Goal: Transaction & Acquisition: Purchase product/service

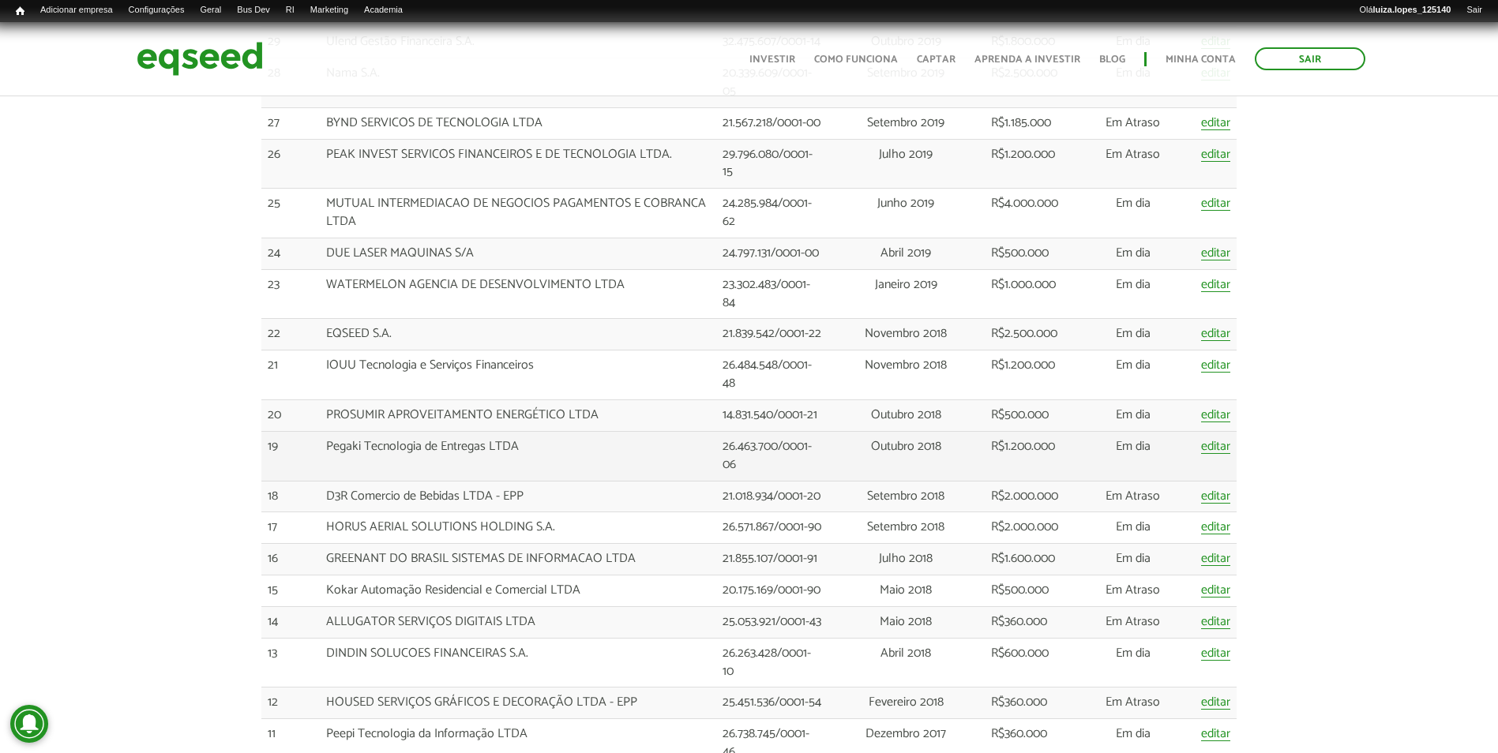
scroll to position [2010, 0]
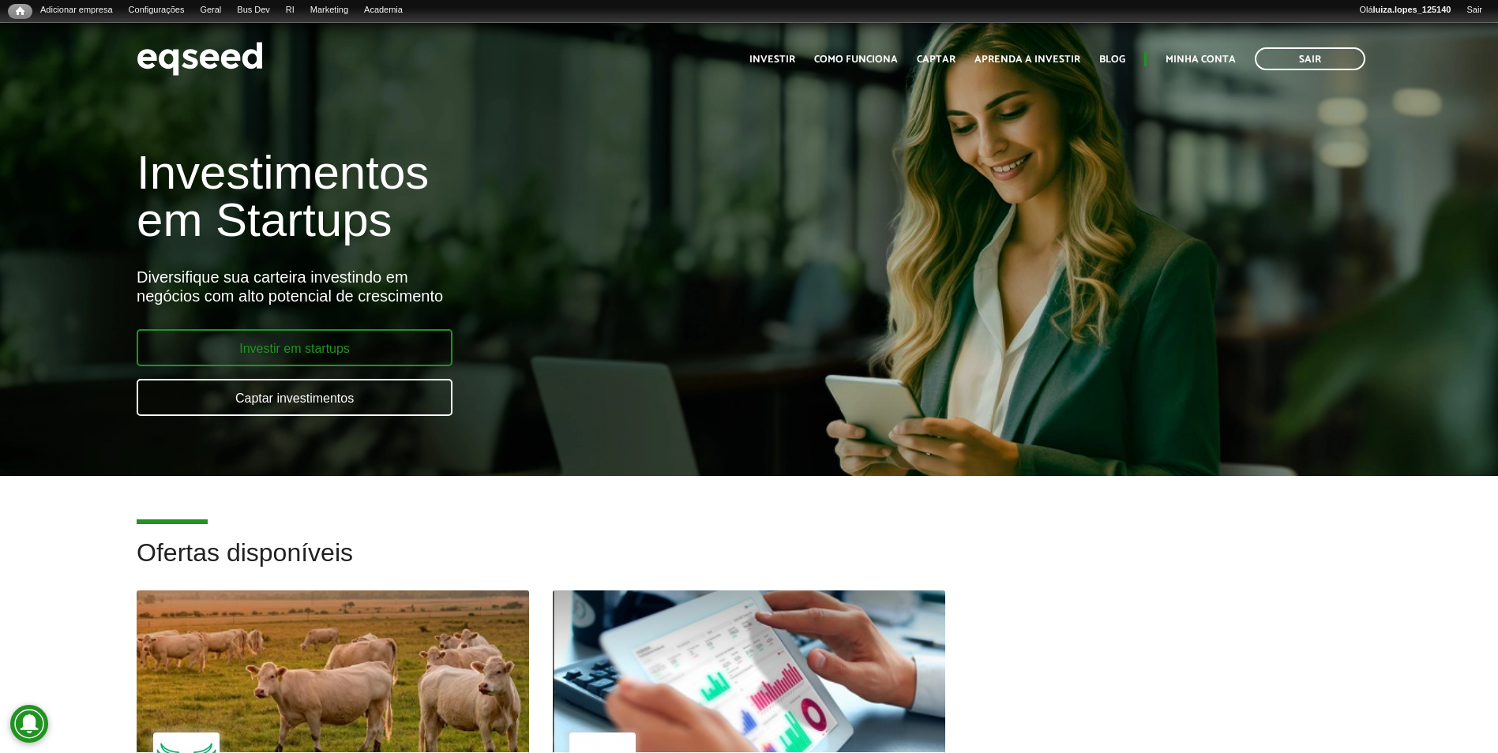
click at [286, 354] on link "Investir em startups" at bounding box center [295, 347] width 316 height 37
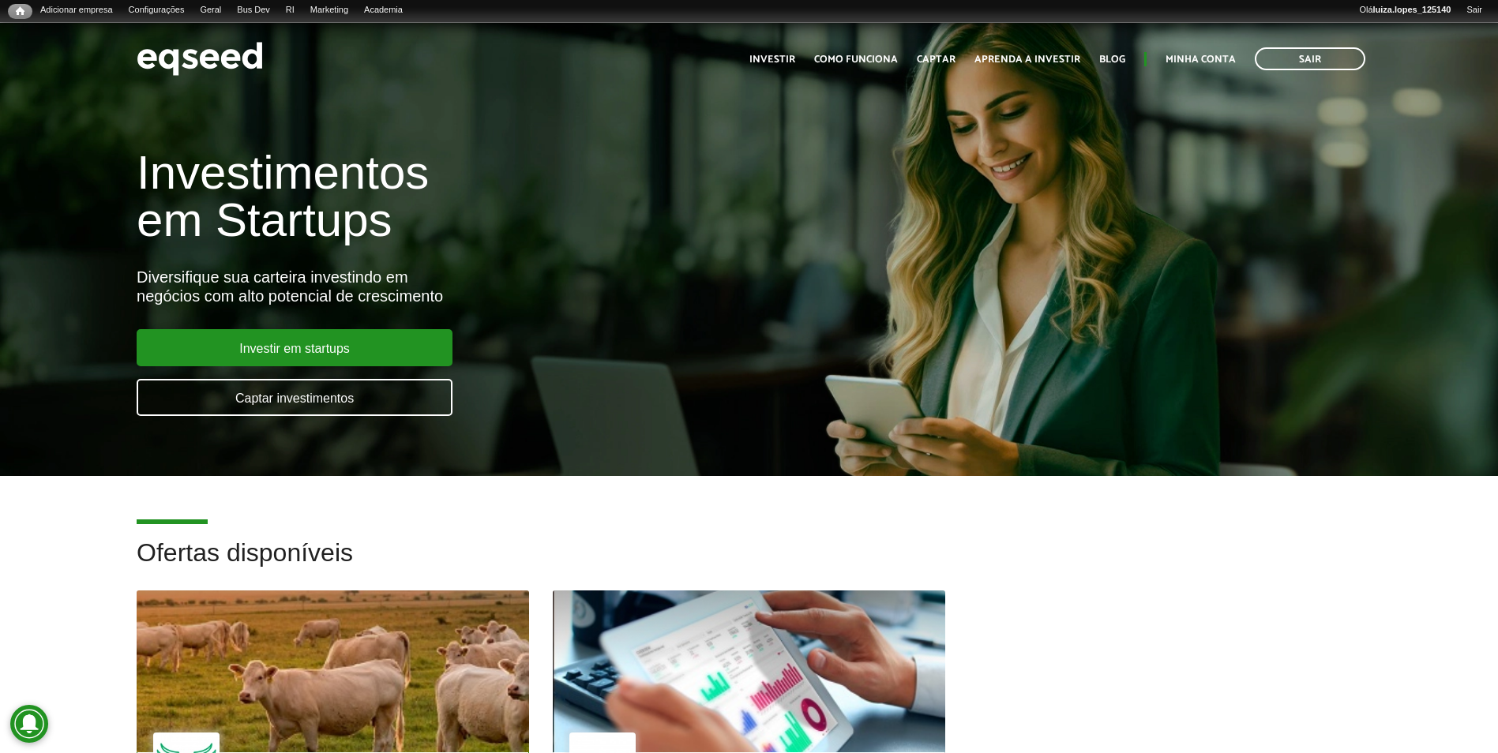
scroll to position [158, 0]
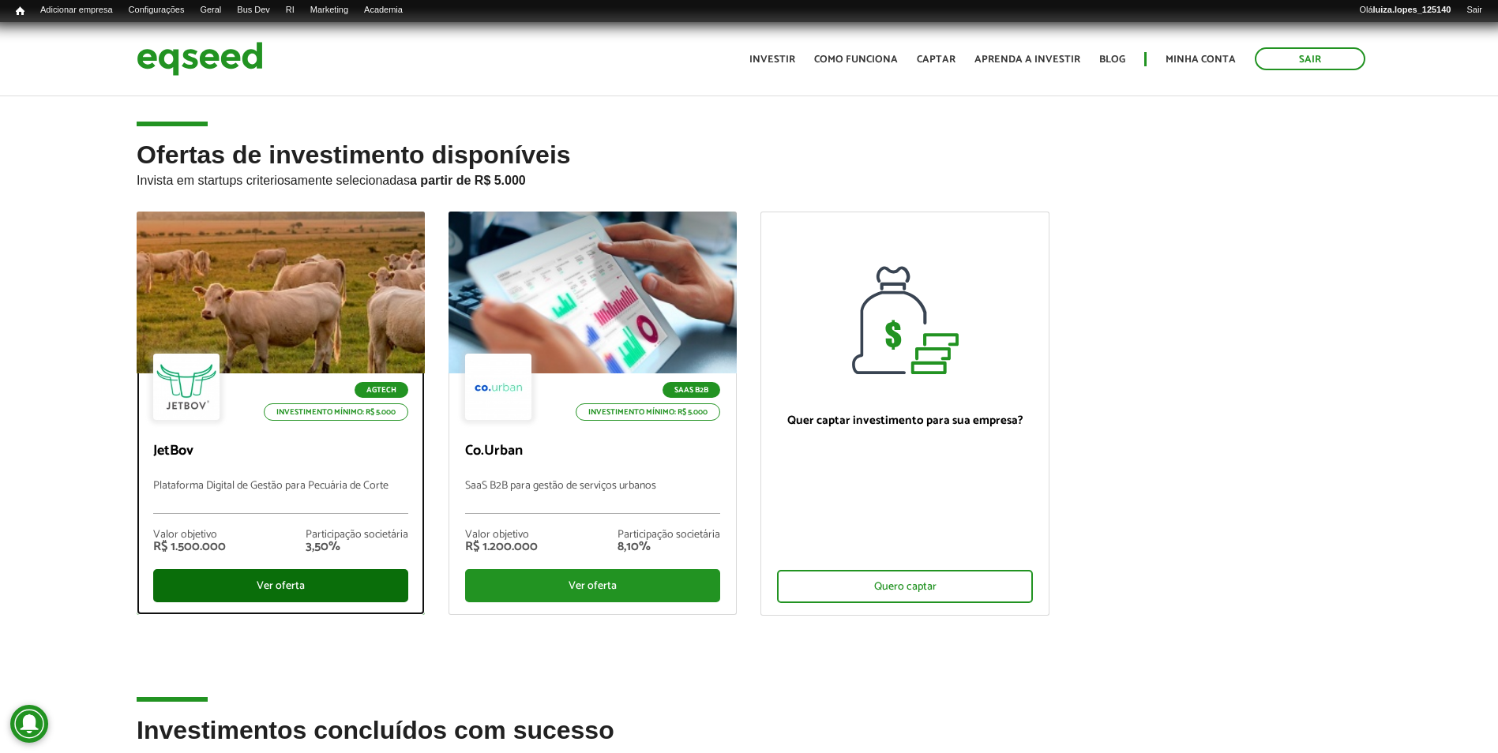
click at [266, 589] on div "Ver oferta" at bounding box center [280, 585] width 255 height 33
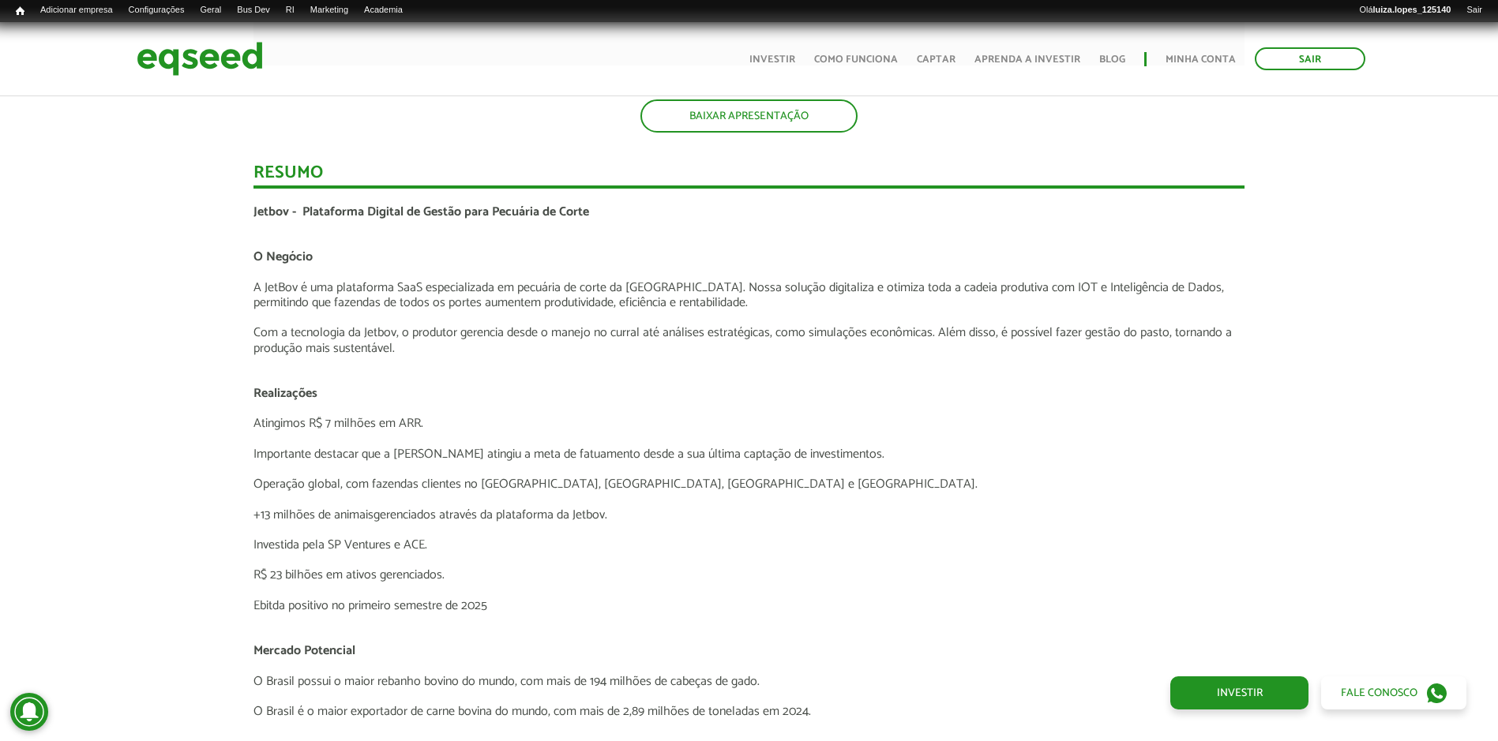
scroll to position [2211, 0]
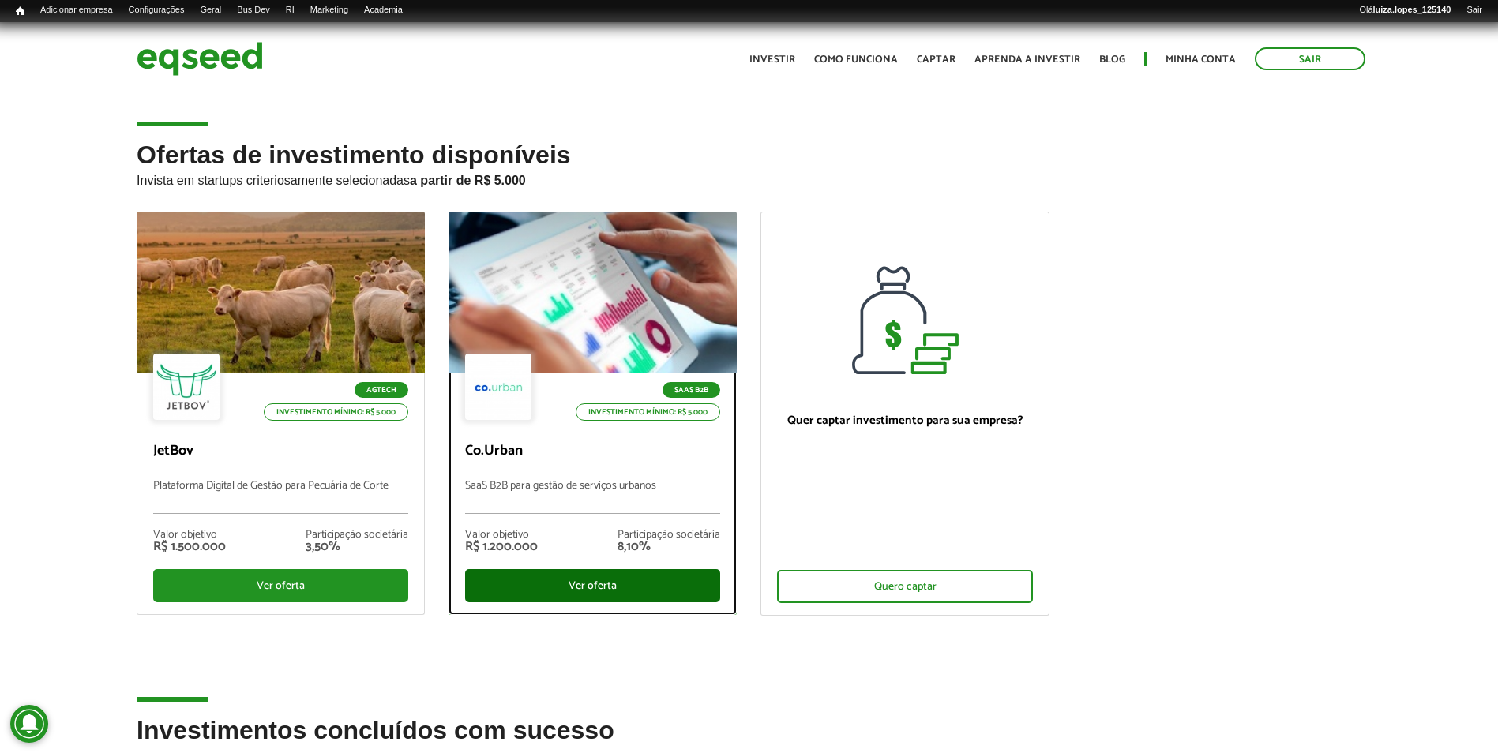
click at [606, 591] on div "Ver oferta" at bounding box center [592, 585] width 255 height 33
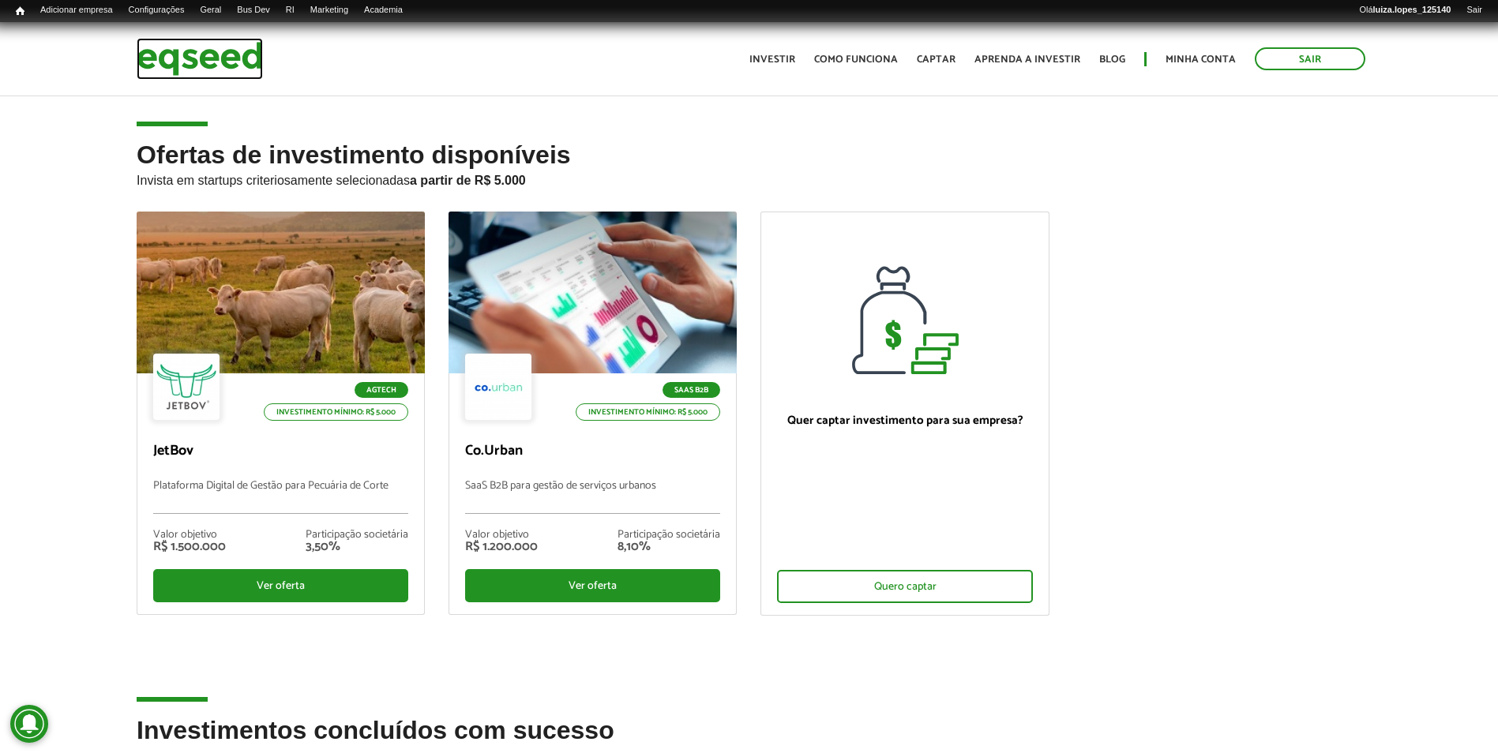
click at [231, 77] on img at bounding box center [200, 59] width 126 height 42
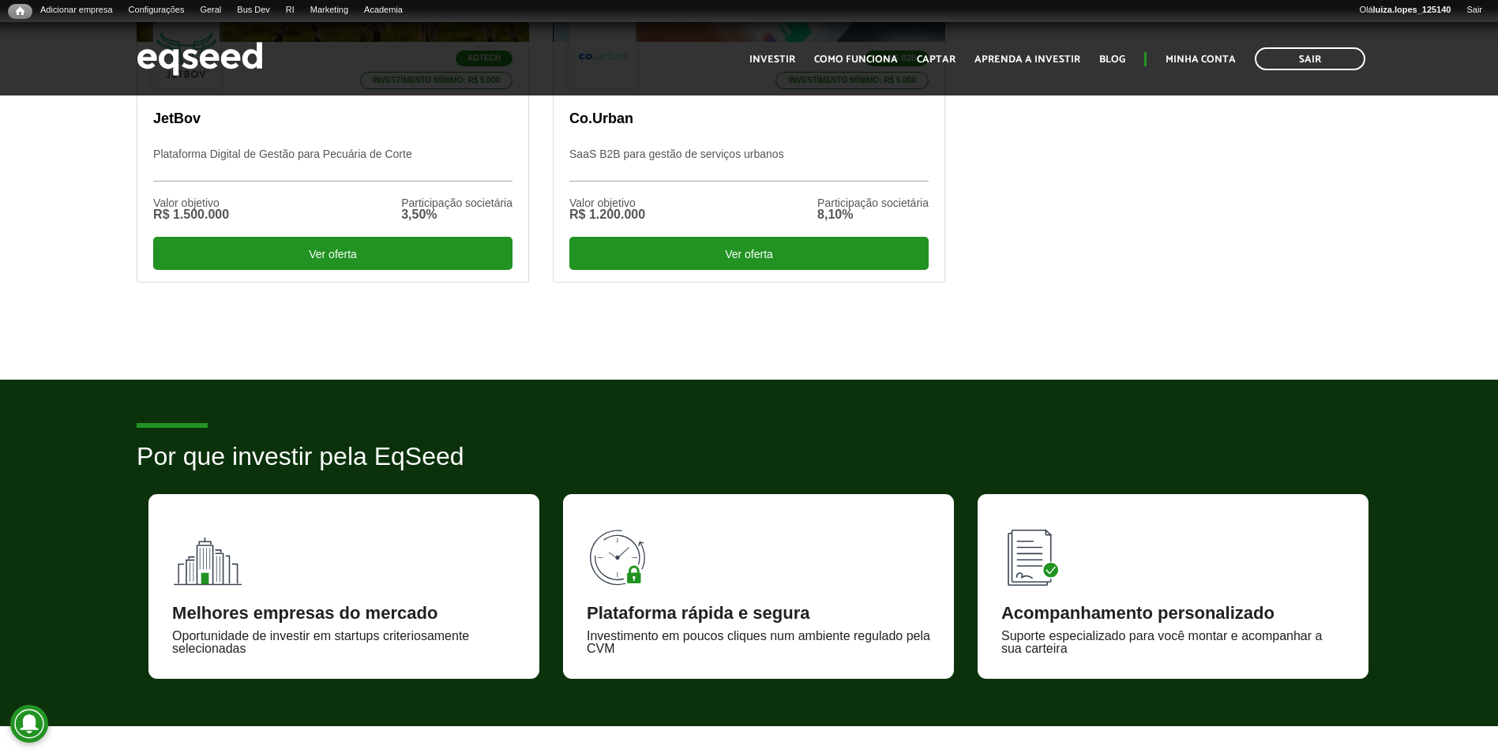
scroll to position [632, 0]
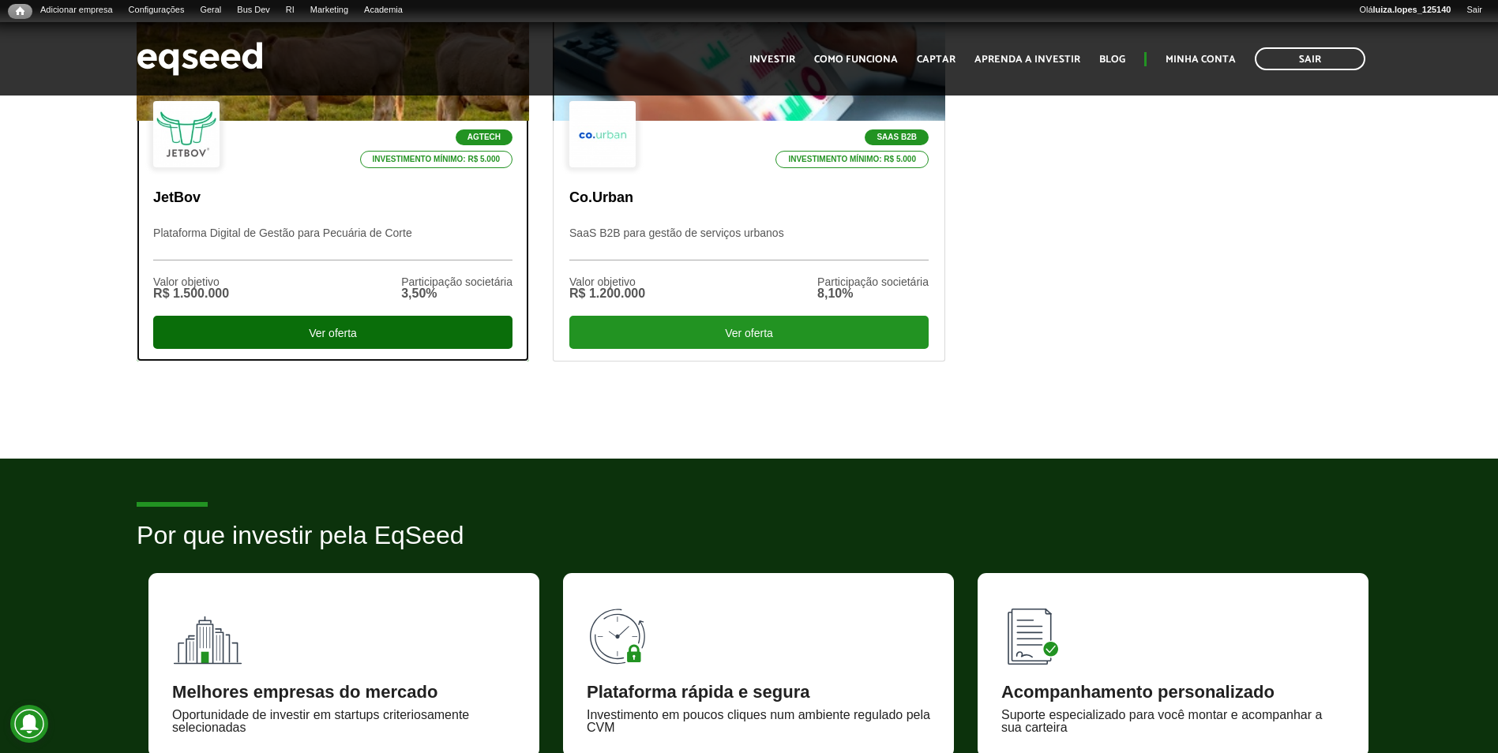
click at [208, 345] on div "Ver oferta" at bounding box center [332, 332] width 359 height 33
